Goal: Find contact information: Find contact information

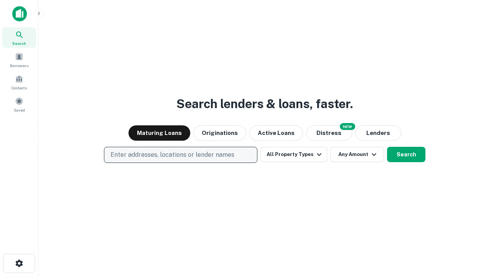
click at [180, 155] on p "Enter addresses, locations or lender names" at bounding box center [173, 154] width 124 height 9
type input "**********"
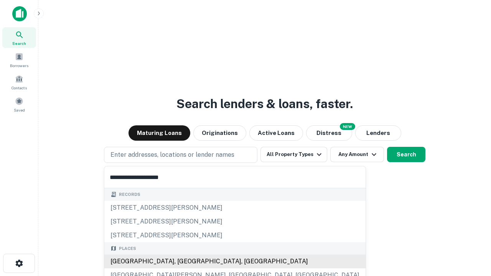
click at [184, 262] on div "Santa Monica, CA, USA" at bounding box center [234, 262] width 261 height 14
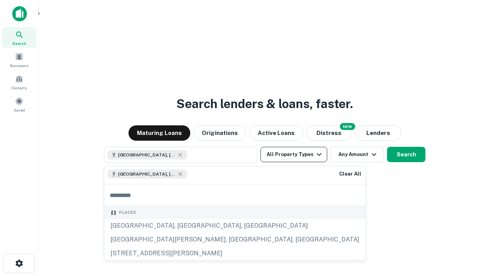
click at [294, 155] on button "All Property Types" at bounding box center [294, 154] width 67 height 15
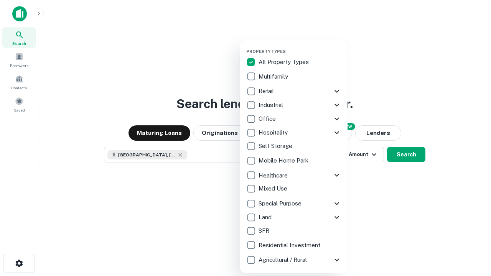
click at [300, 46] on button "button" at bounding box center [299, 46] width 107 height 0
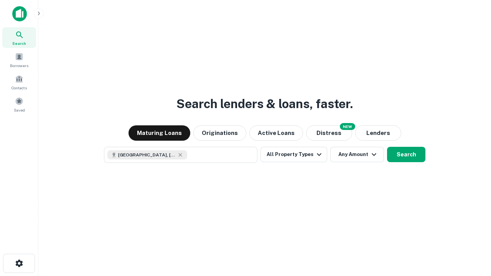
scroll to position [12, 0]
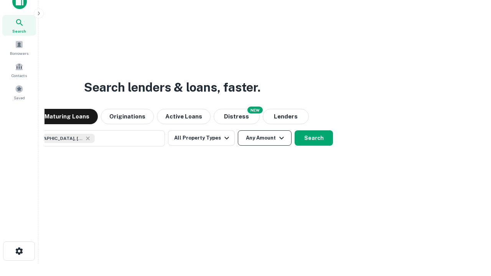
click at [238, 131] on button "Any Amount" at bounding box center [265, 138] width 54 height 15
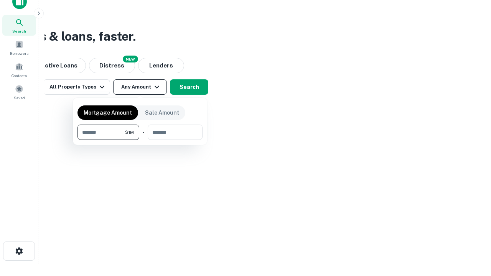
type input "*******"
click at [140, 140] on button "button" at bounding box center [140, 140] width 125 height 0
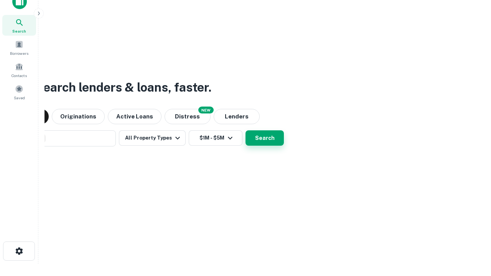
click at [246, 131] on button "Search" at bounding box center [265, 138] width 38 height 15
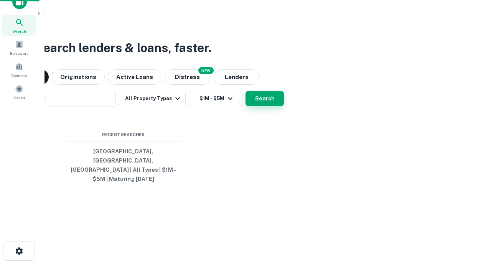
scroll to position [25, 217]
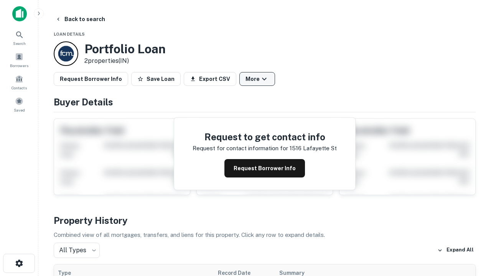
click at [257, 79] on button "More" at bounding box center [258, 79] width 36 height 14
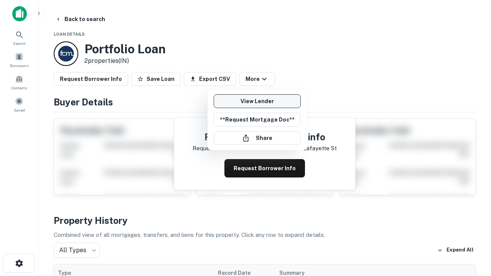
click at [257, 101] on link "View Lender" at bounding box center [257, 101] width 87 height 14
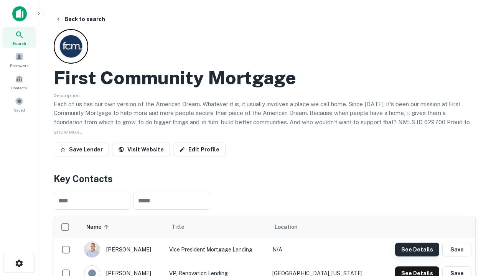
click at [417, 250] on button "See Details" at bounding box center [417, 250] width 44 height 14
click at [19, 264] on icon "button" at bounding box center [19, 263] width 9 height 9
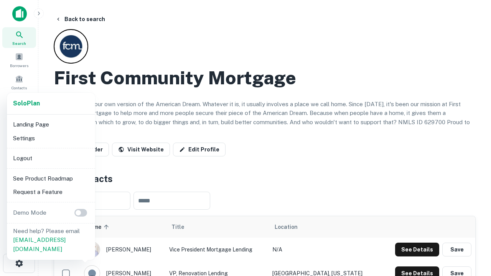
click at [51, 158] on li "Logout" at bounding box center [51, 159] width 82 height 14
